Goal: Information Seeking & Learning: Learn about a topic

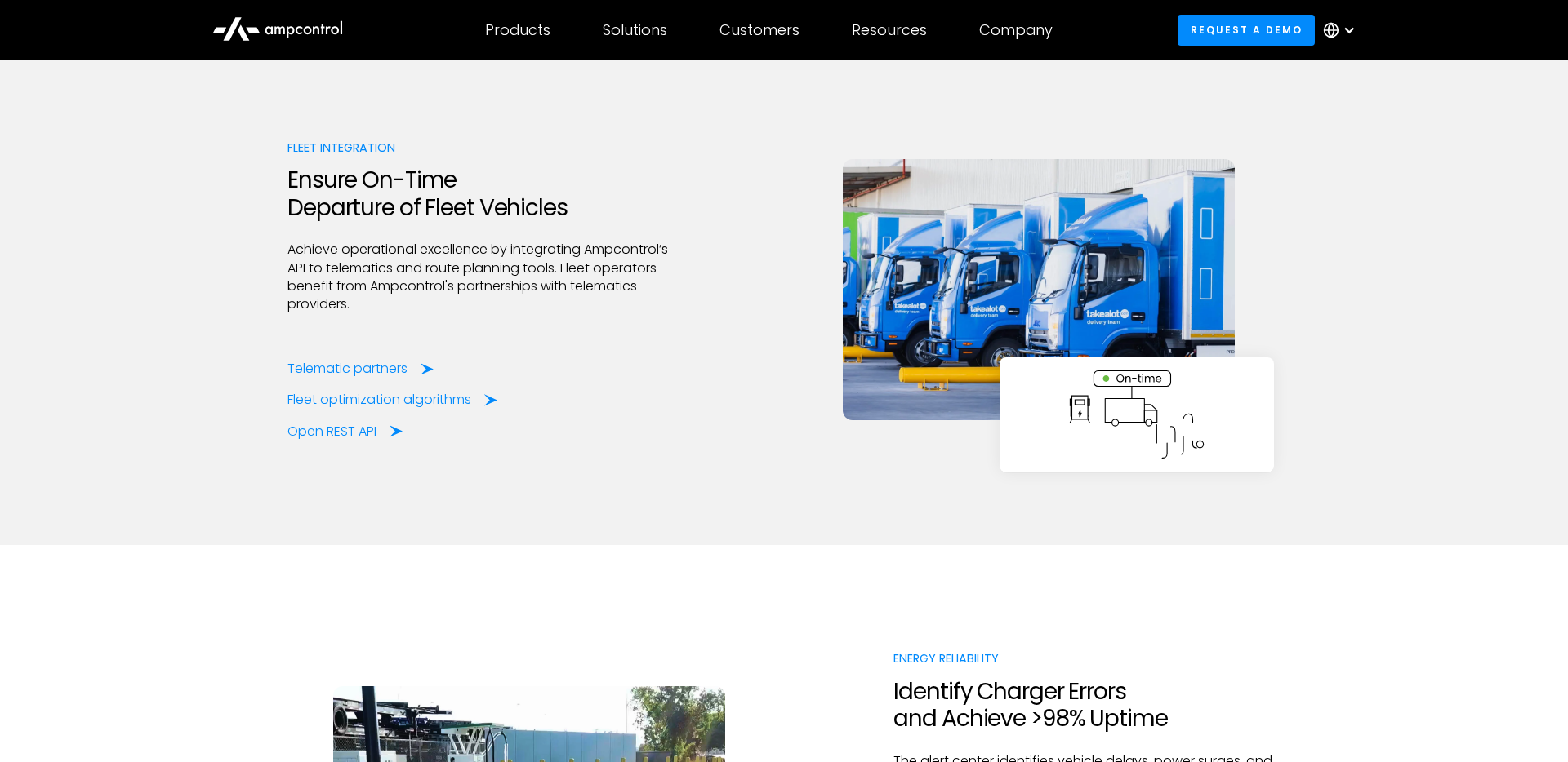
scroll to position [3386, 0]
click at [337, 432] on div "Open REST API" at bounding box center [335, 430] width 89 height 18
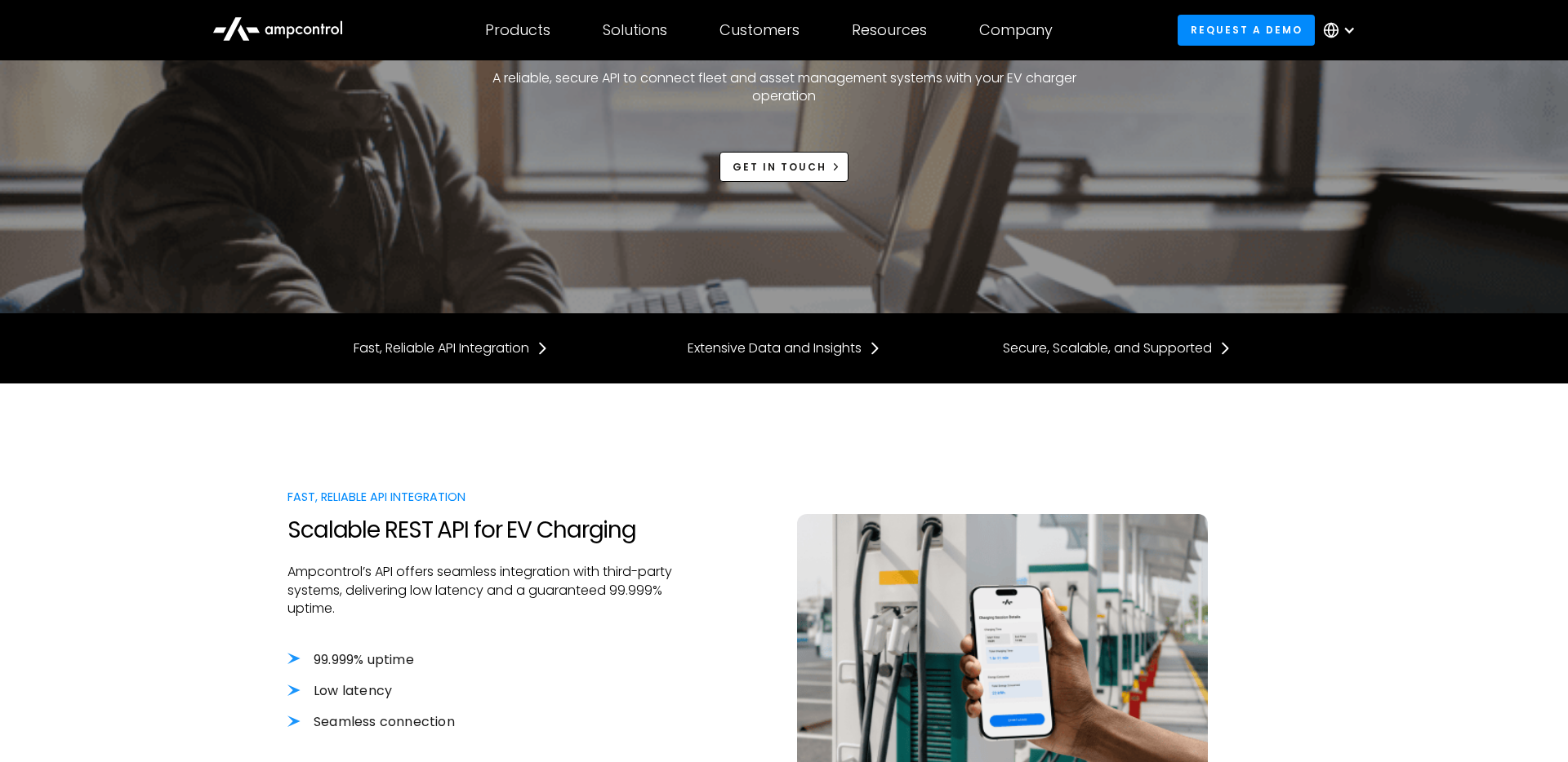
scroll to position [147, 0]
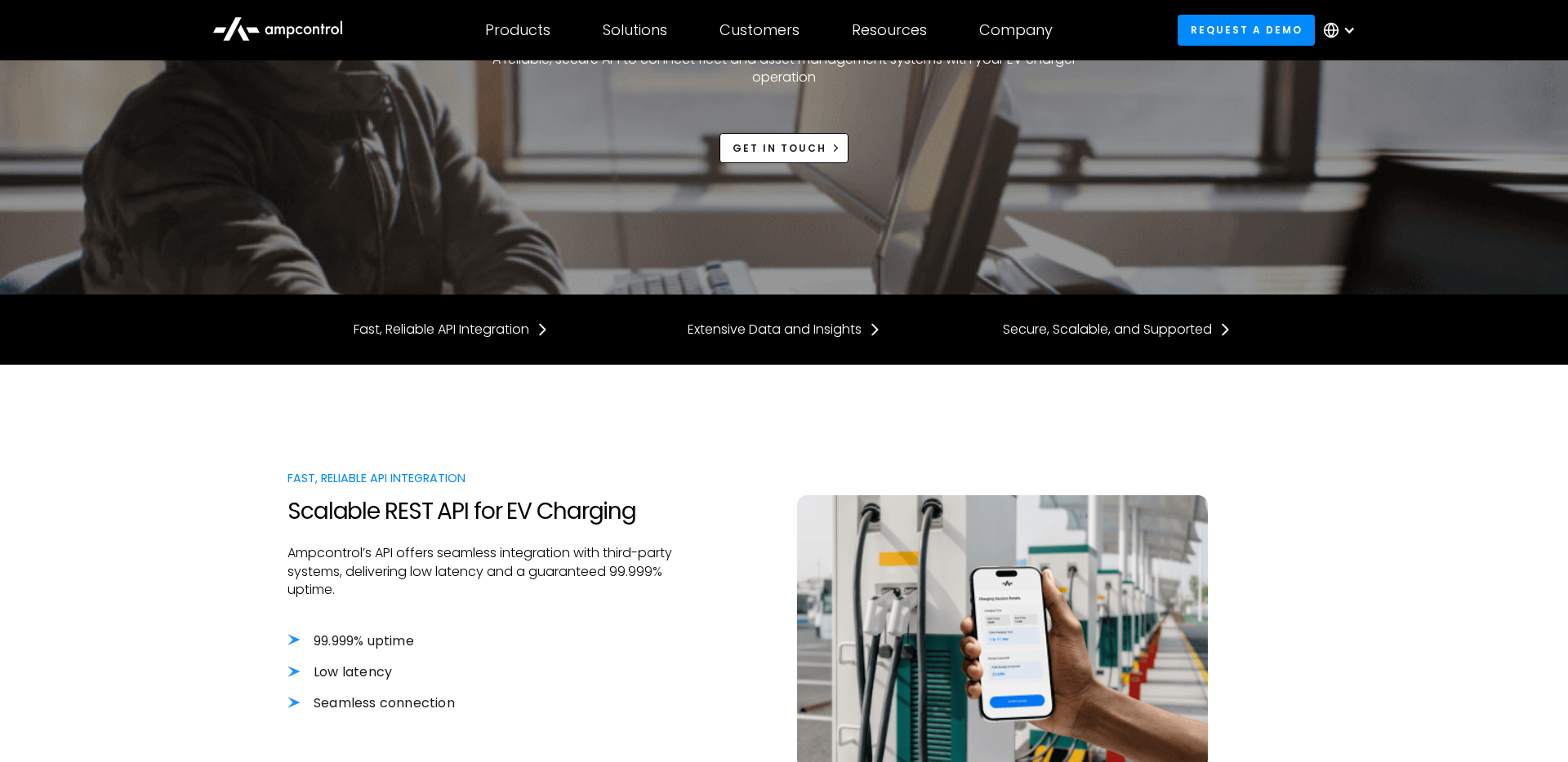
click at [428, 319] on div at bounding box center [784, 307] width 1568 height 26
click at [419, 330] on div "Fast, Reliable API Integration" at bounding box center [441, 330] width 176 height 18
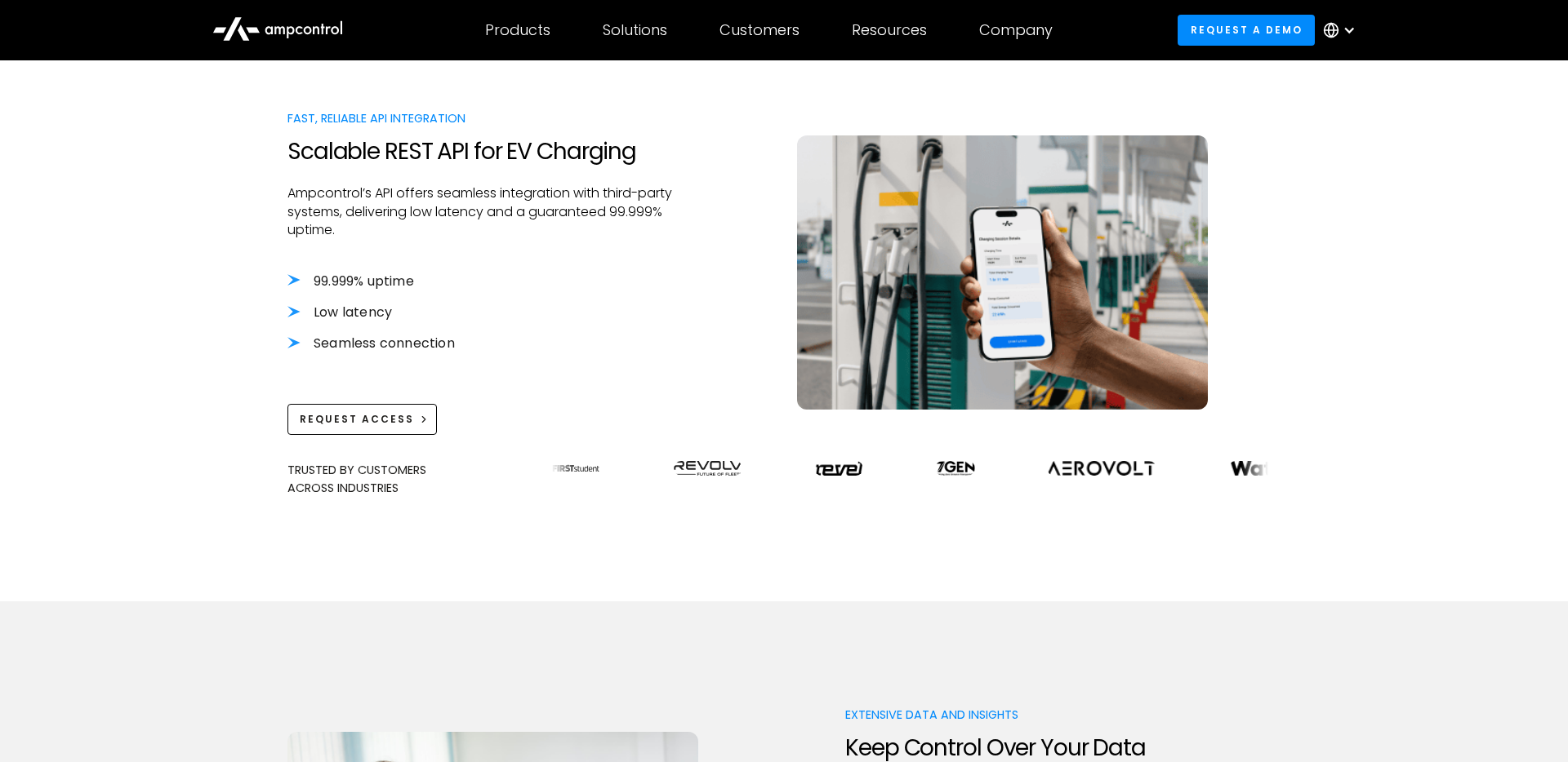
scroll to position [512, 0]
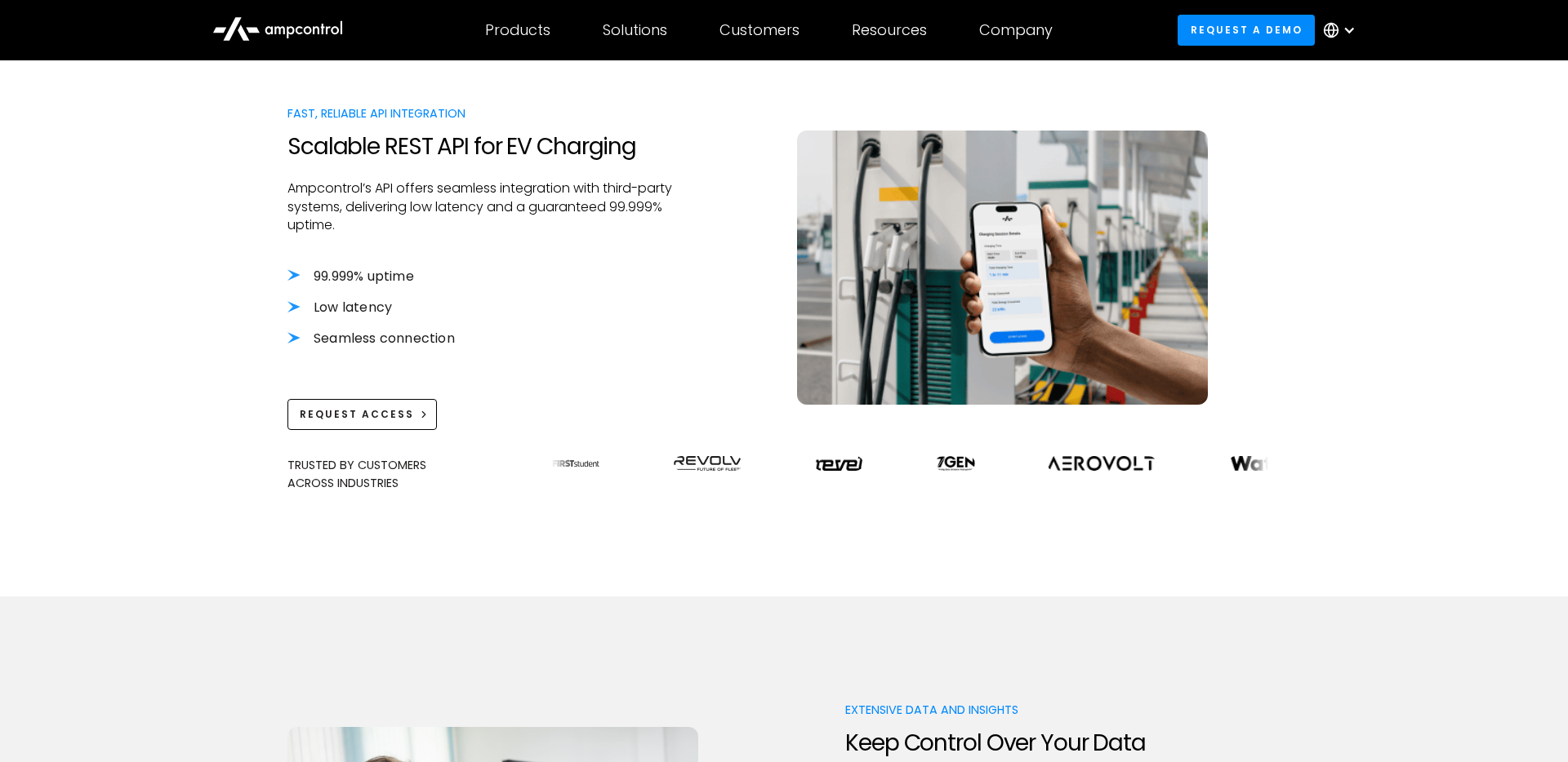
drag, startPoint x: 461, startPoint y: 368, endPoint x: 427, endPoint y: 221, distance: 150.9
click at [427, 221] on div "Fast, Reliable API Integration Scalable REST API for EV Charging Ampcontrol’s A…" at bounding box center [481, 266] width 387 height 325
click at [427, 221] on p "Ampcontrol’s API offers seamless integration with third-party systems, deliveri…" at bounding box center [481, 206] width 387 height 55
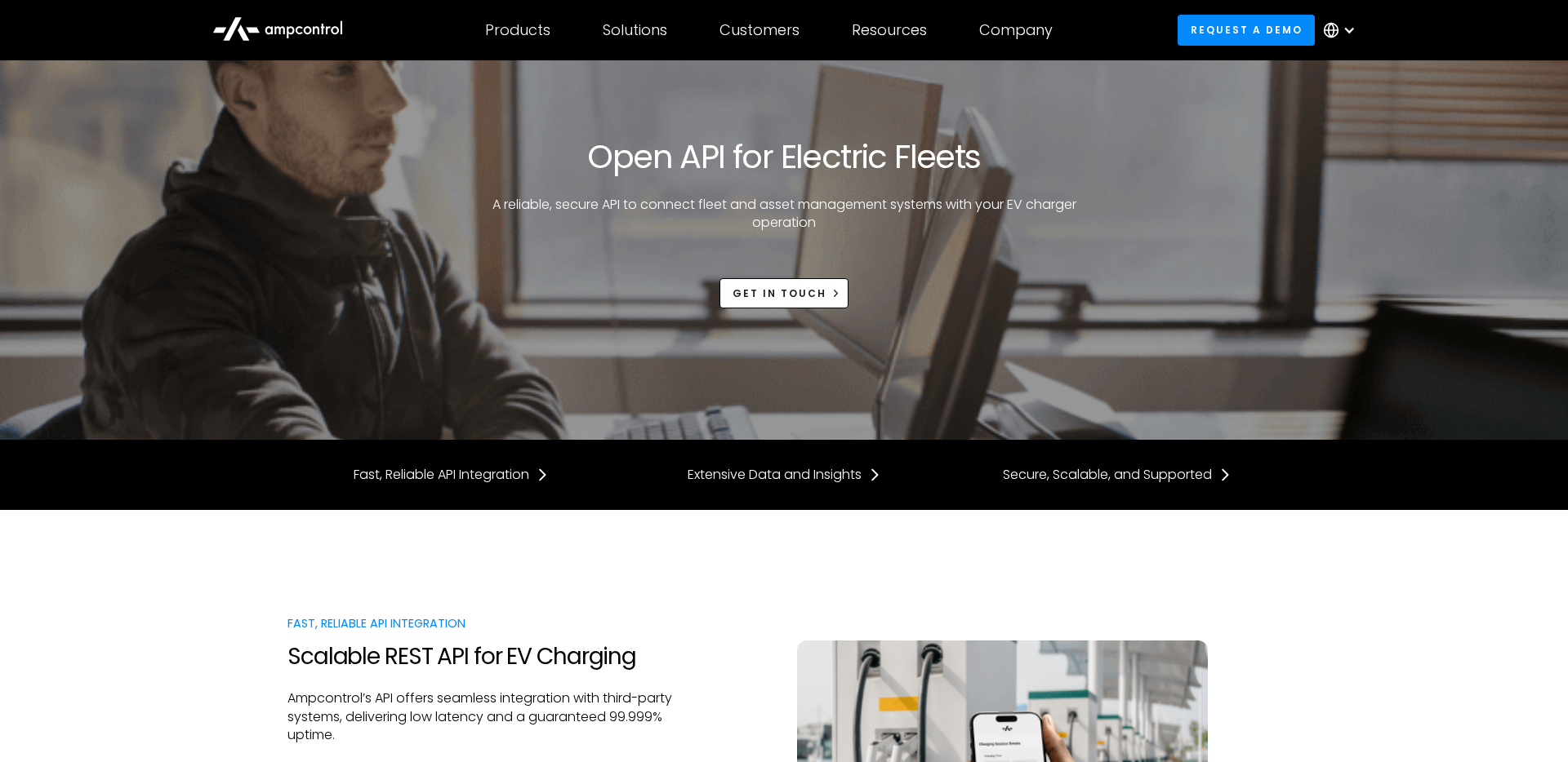
scroll to position [0, 0]
